Goal: Book appointment/travel/reservation

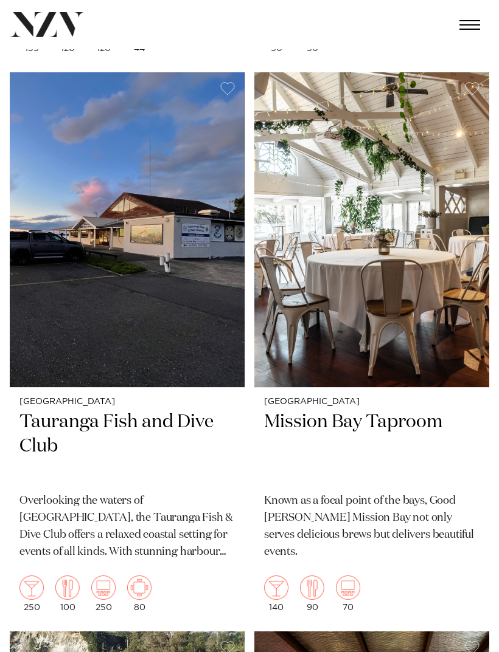
scroll to position [5844, 0]
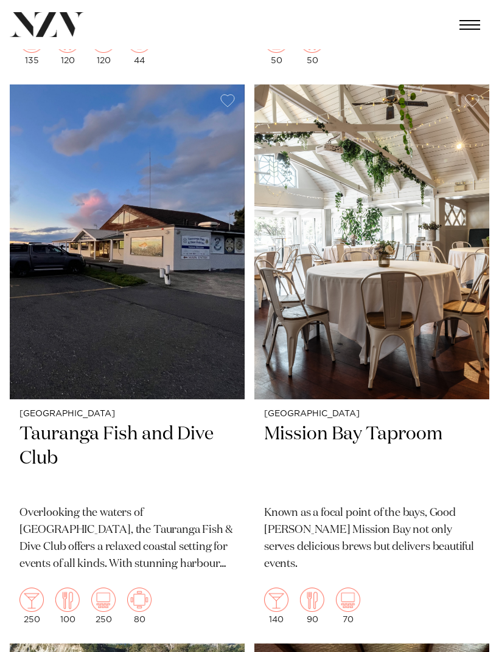
click at [396, 184] on img at bounding box center [371, 242] width 235 height 315
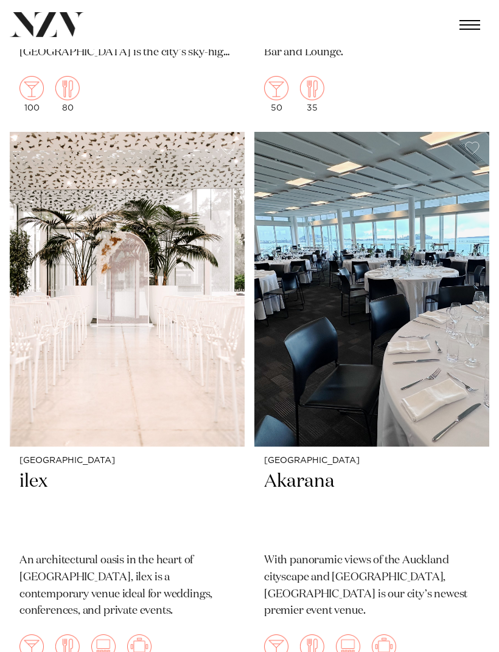
scroll to position [10270, 0]
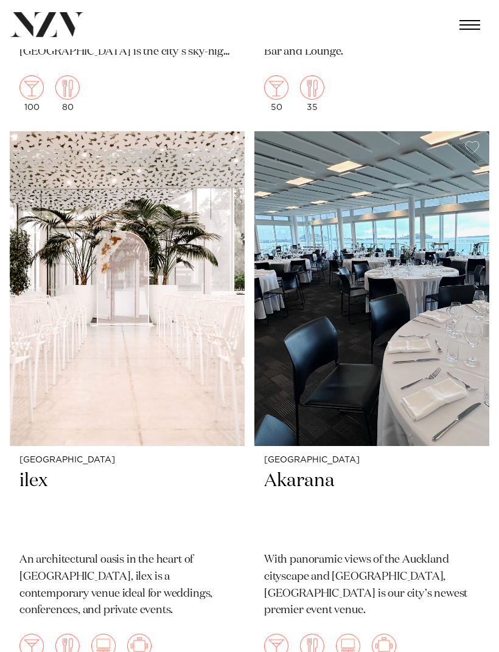
click at [418, 375] on img at bounding box center [371, 288] width 235 height 315
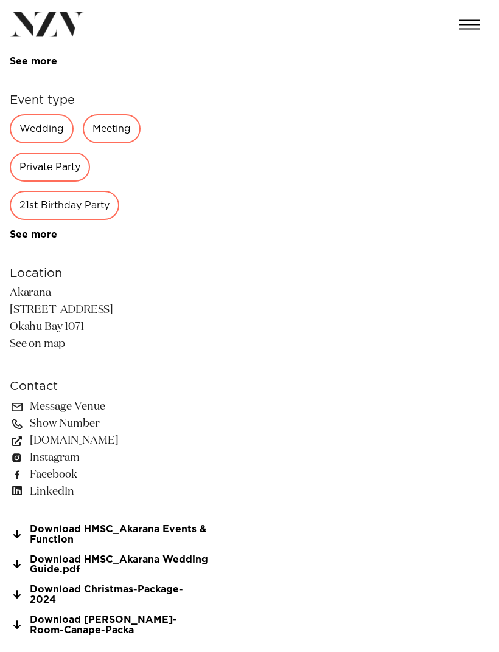
scroll to position [430, 0]
click at [29, 216] on div "21st Birthday Party" at bounding box center [64, 205] width 109 height 29
click at [33, 215] on div "21st Birthday Party" at bounding box center [64, 205] width 109 height 29
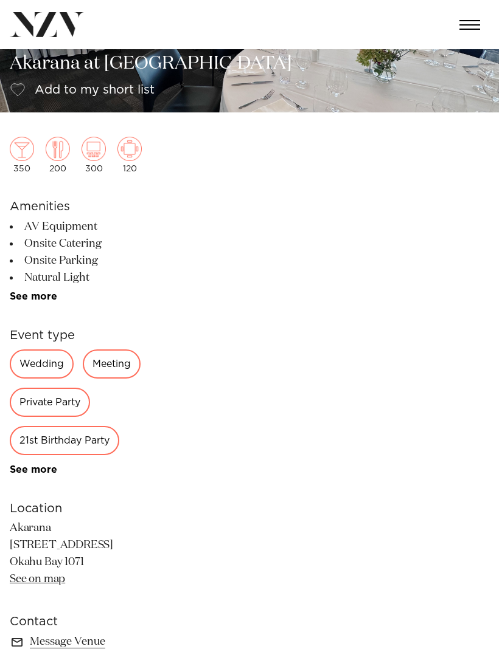
scroll to position [0, 0]
